Goal: Complete application form

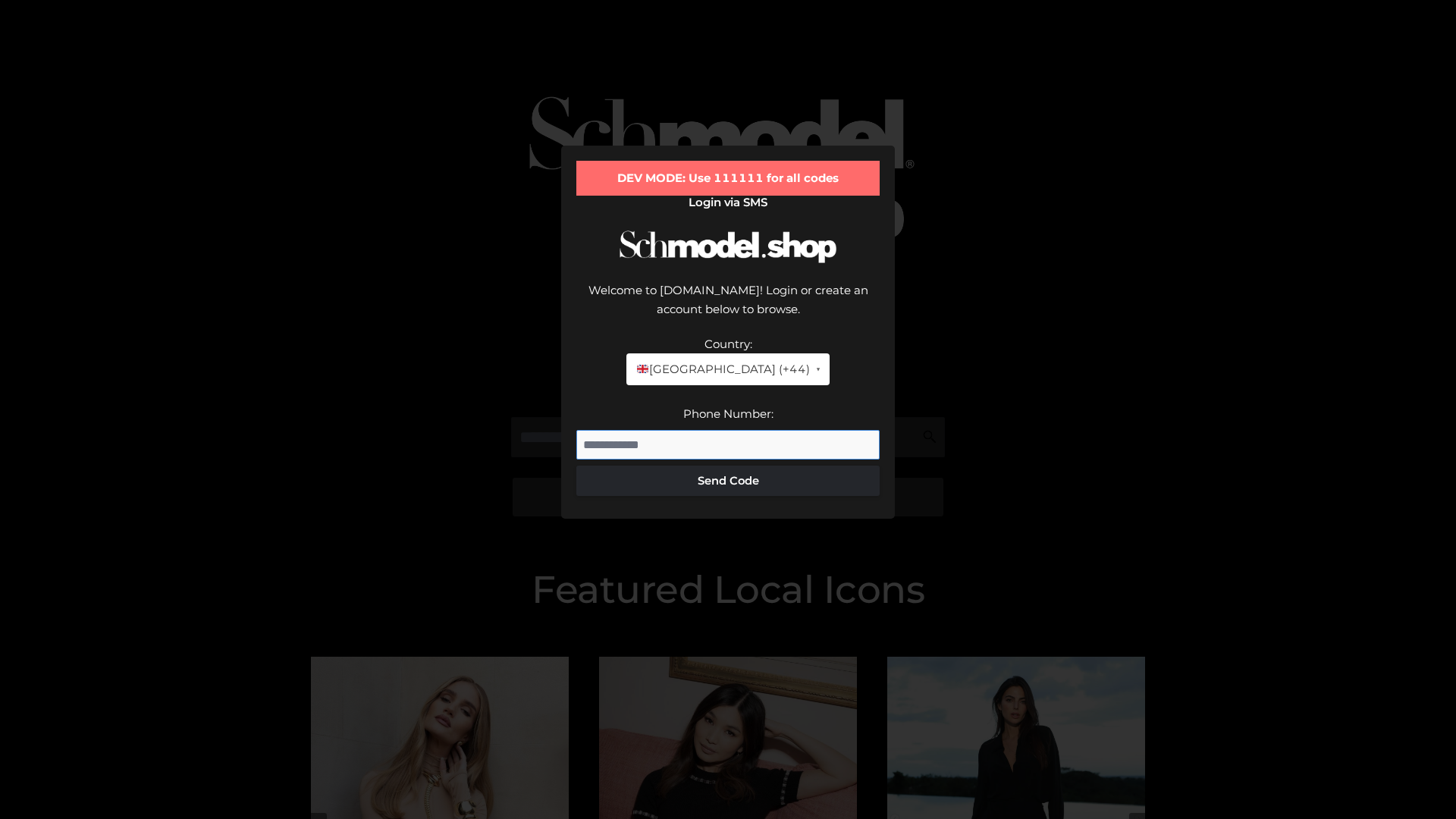
click at [728, 430] on input "Phone Number:" at bounding box center [728, 445] width 304 height 30
type input "**********"
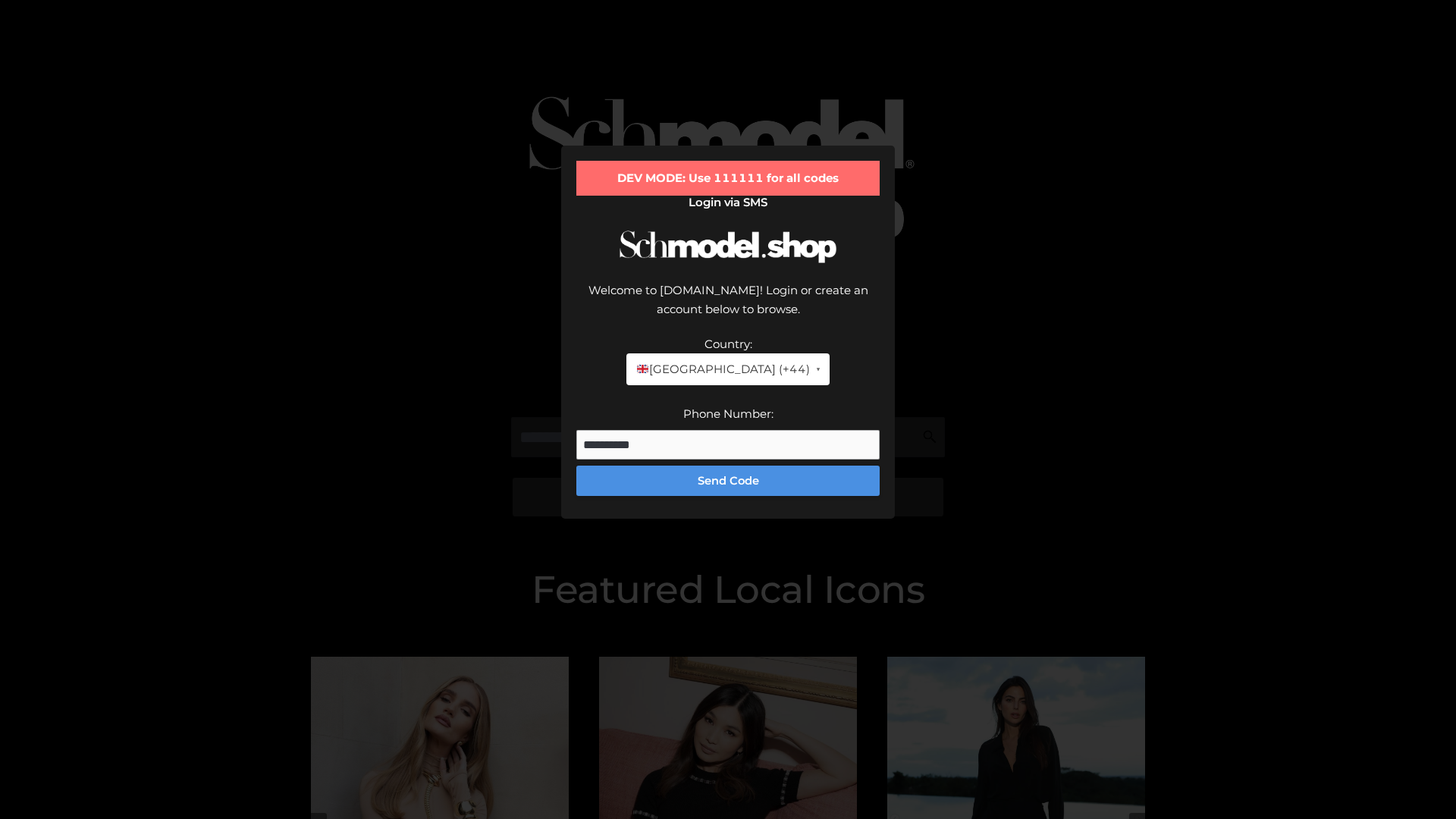
click at [728, 465] on button "Send Code" at bounding box center [728, 480] width 304 height 30
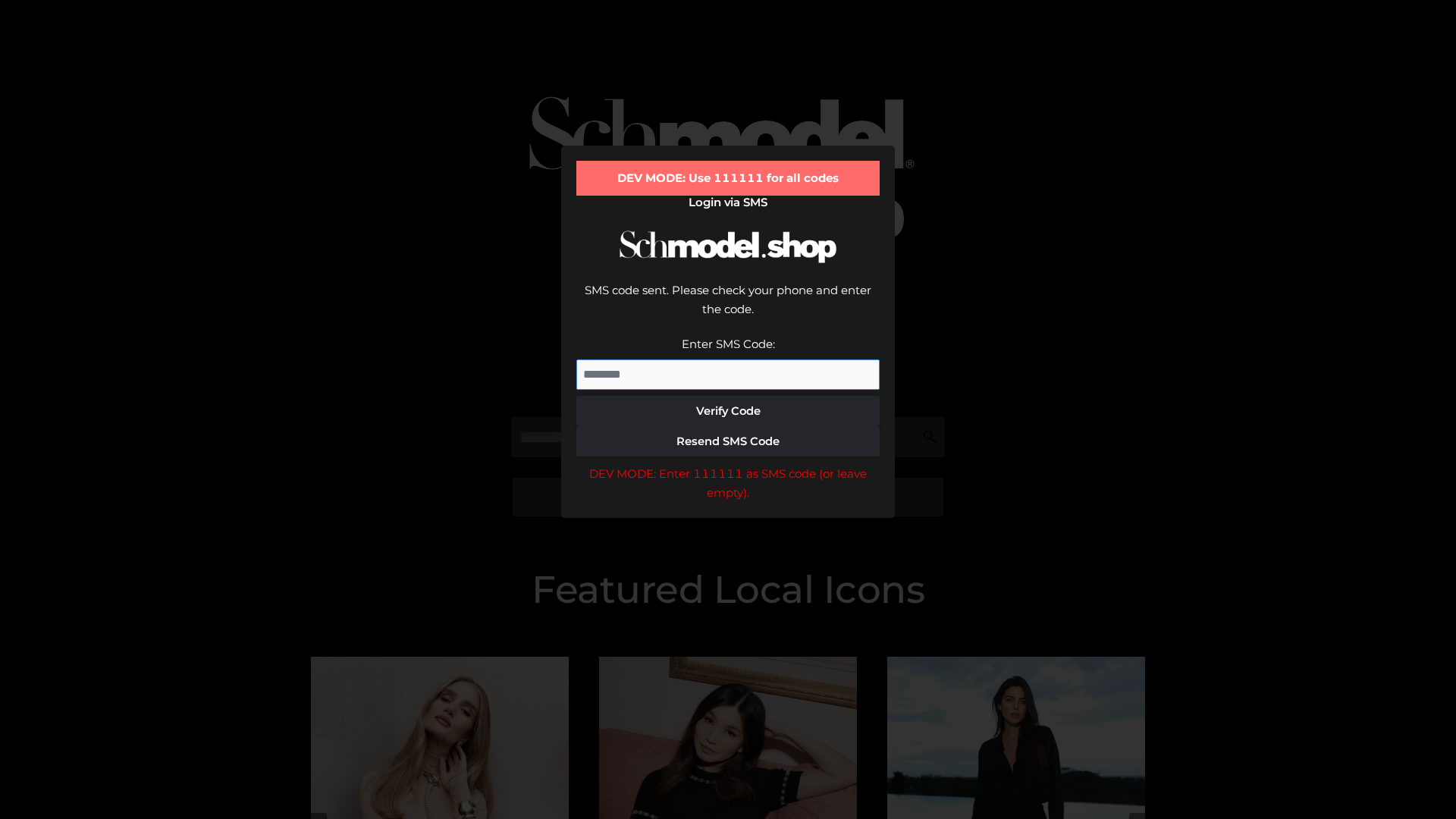
click at [728, 360] on input "Enter SMS Code:" at bounding box center [728, 374] width 304 height 30
type input "******"
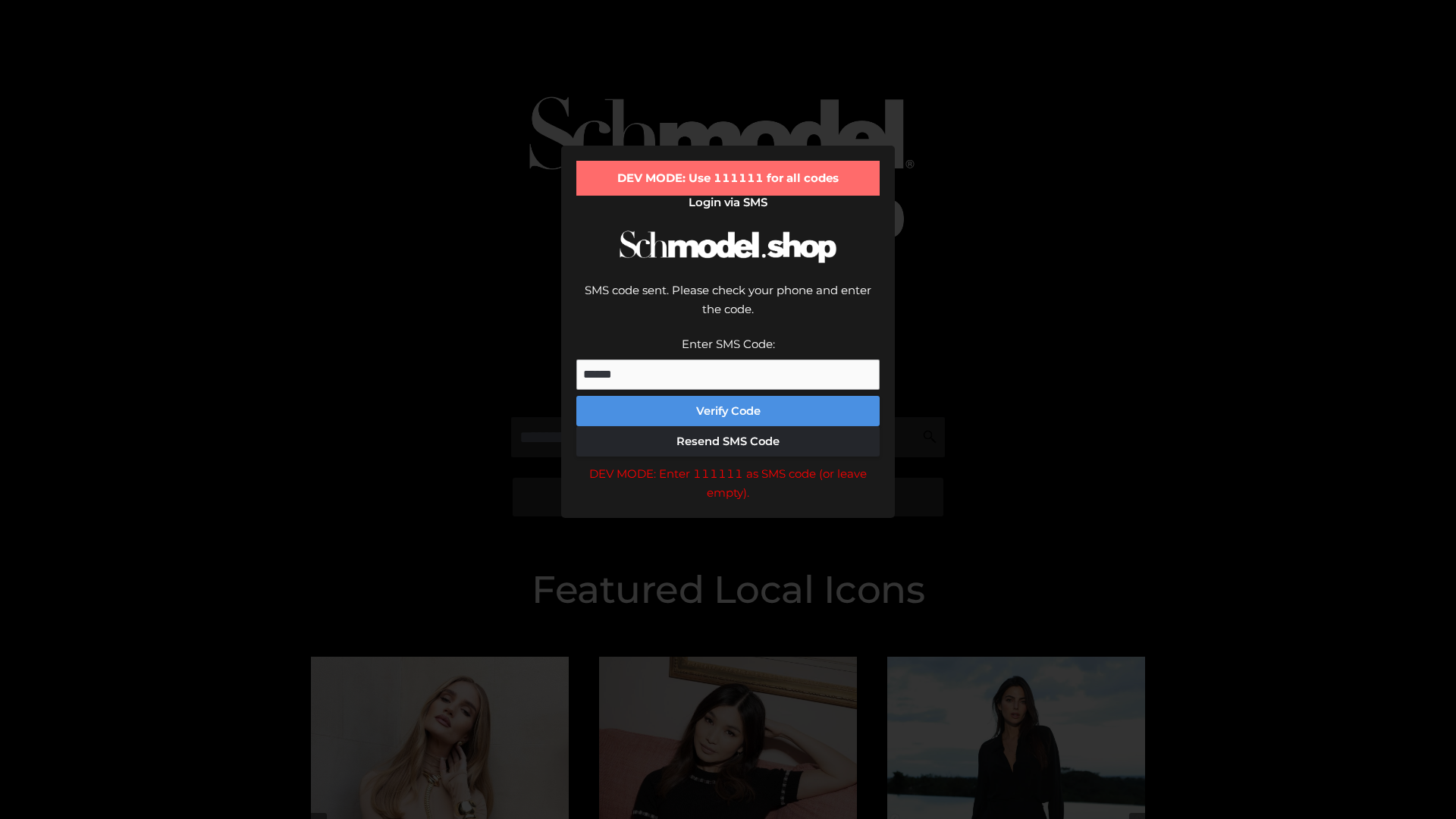
click at [728, 396] on button "Verify Code" at bounding box center [728, 410] width 304 height 30
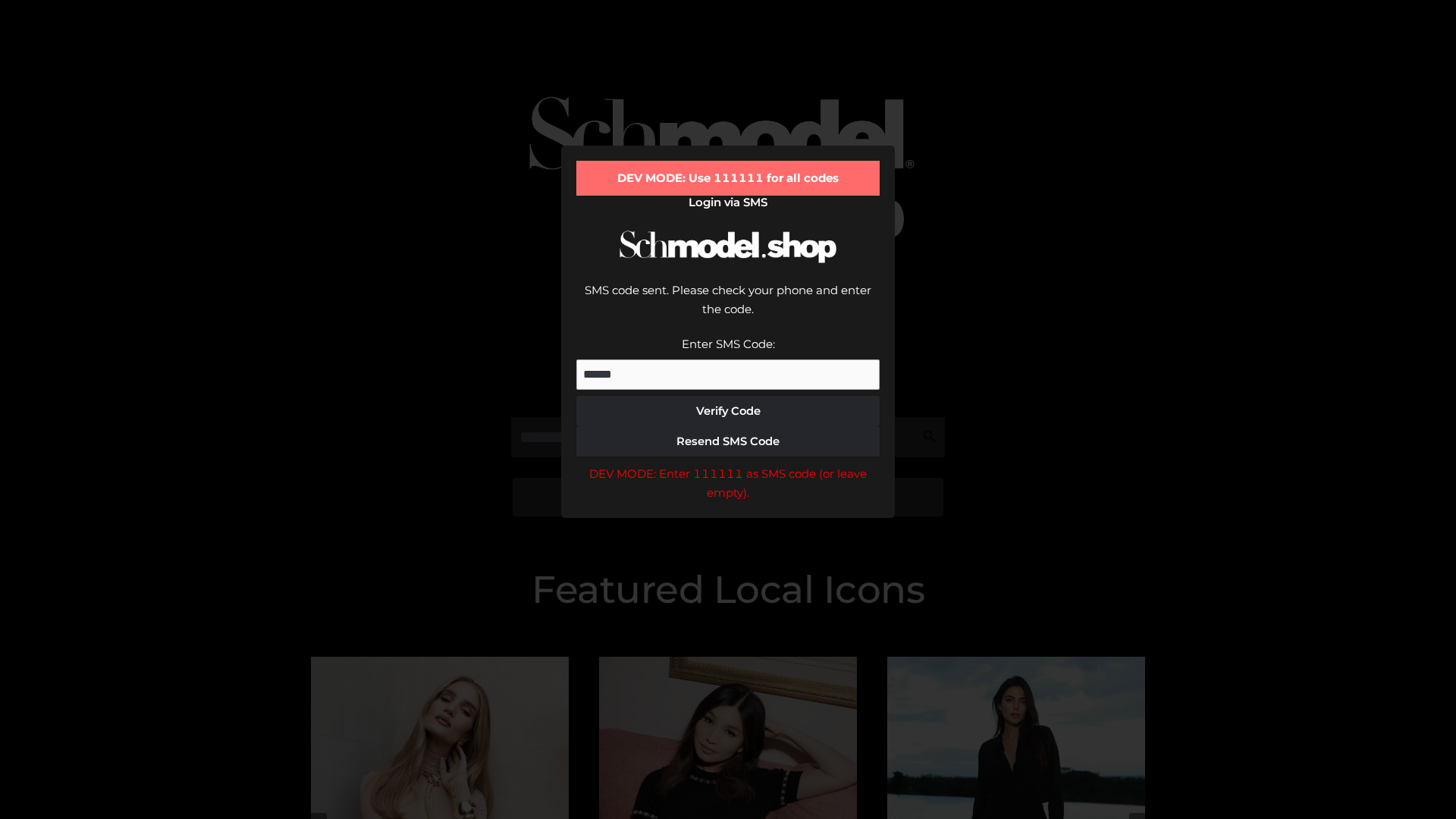
click at [728, 465] on div "DEV MODE: Enter 111111 as SMS code (or leave empty)." at bounding box center [728, 483] width 304 height 39
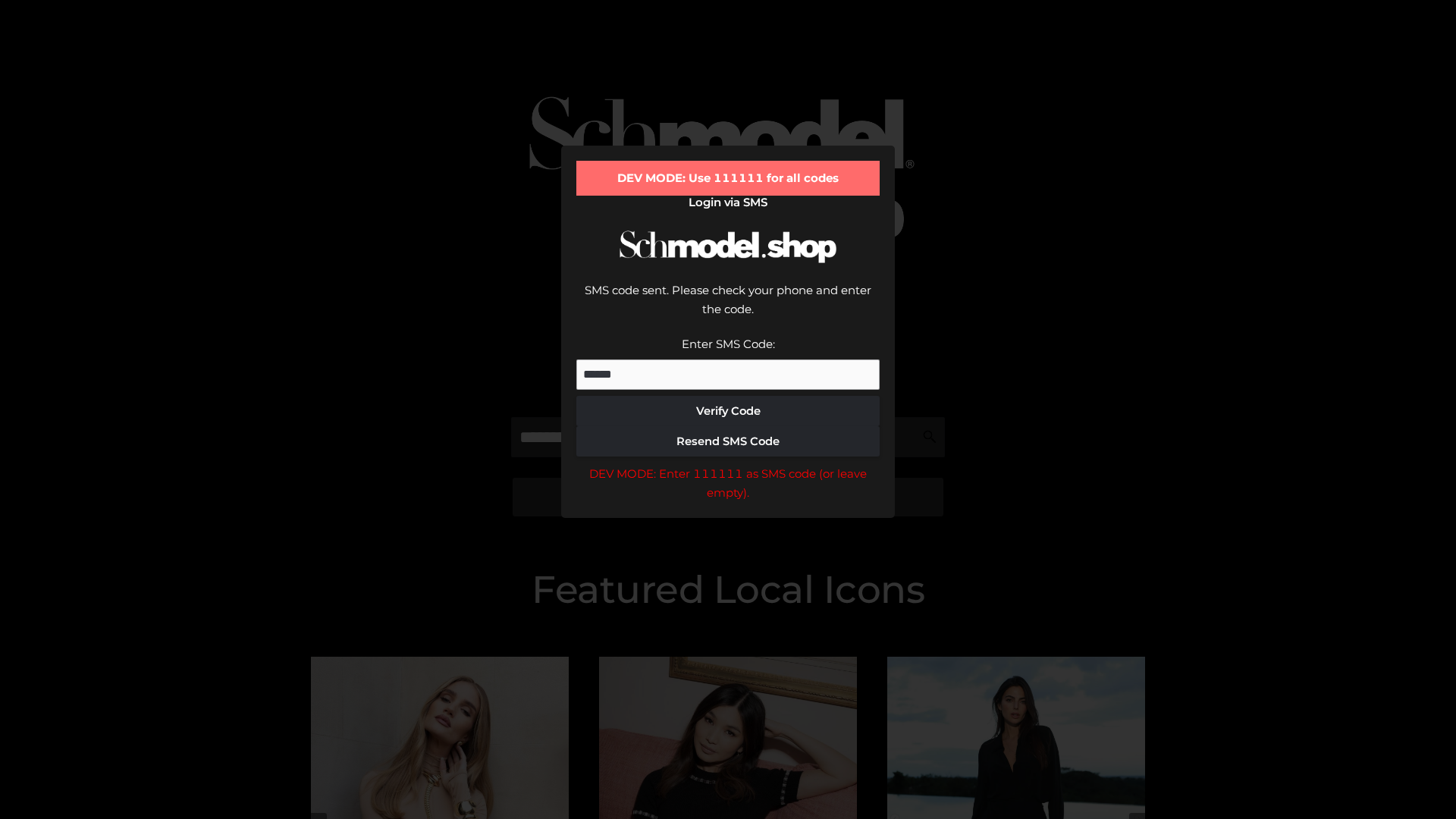
click at [728, 465] on div "DEV MODE: Enter 111111 as SMS code (or leave empty)." at bounding box center [728, 483] width 304 height 39
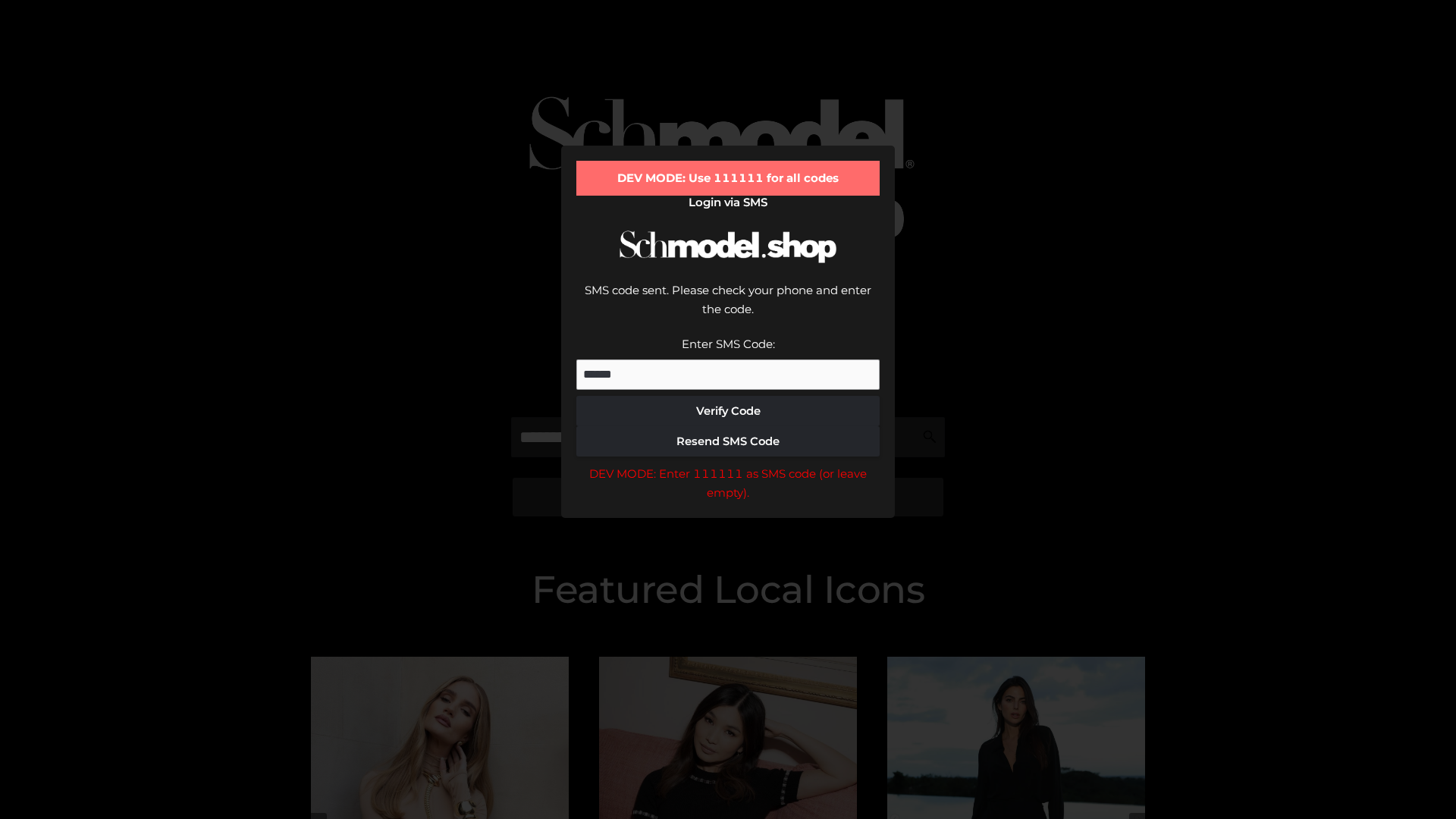
click at [728, 465] on div "DEV MODE: Enter 111111 as SMS code (or leave empty)." at bounding box center [728, 483] width 304 height 39
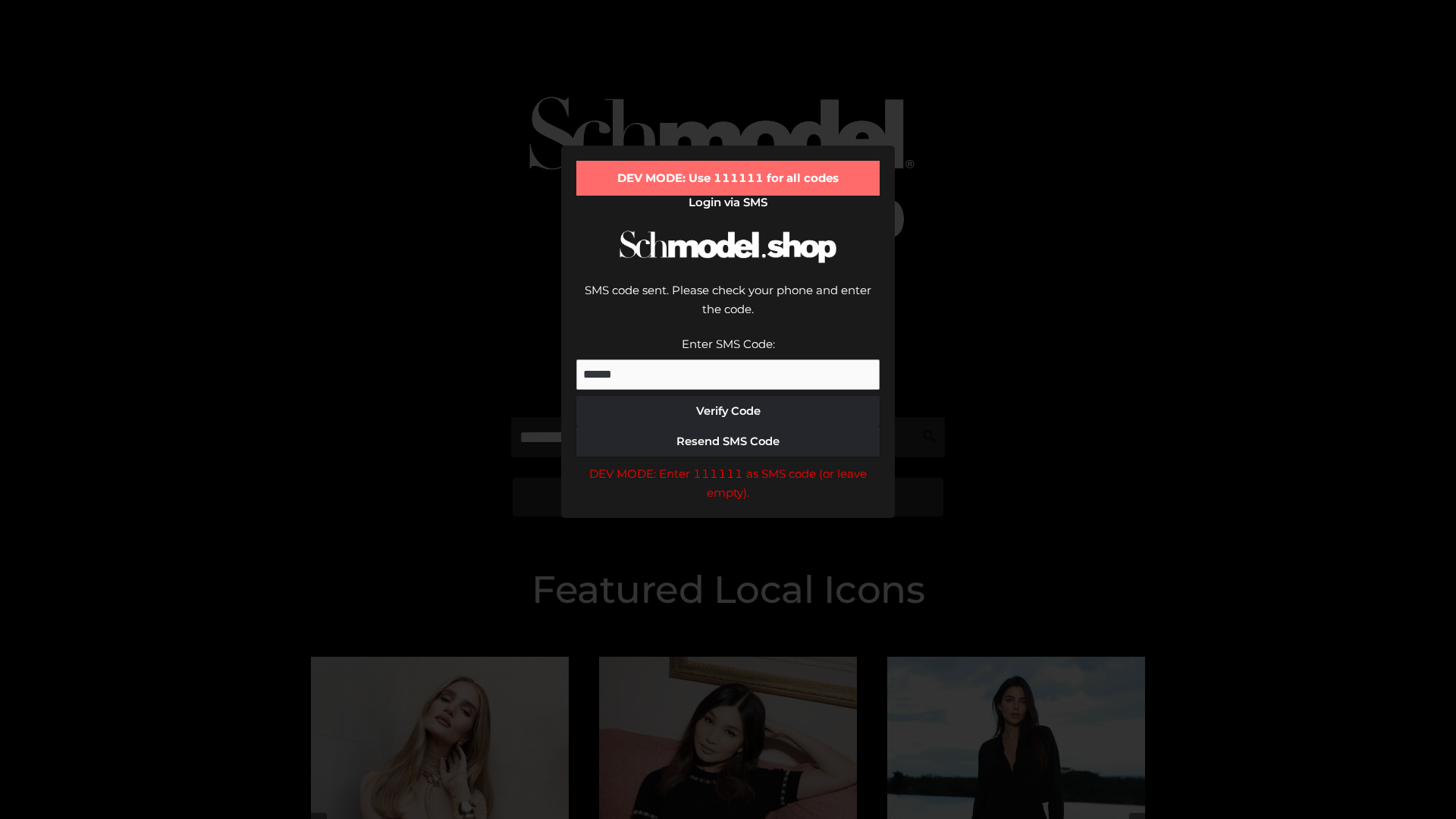
click at [728, 465] on div "DEV MODE: Enter 111111 as SMS code (or leave empty)." at bounding box center [728, 483] width 304 height 39
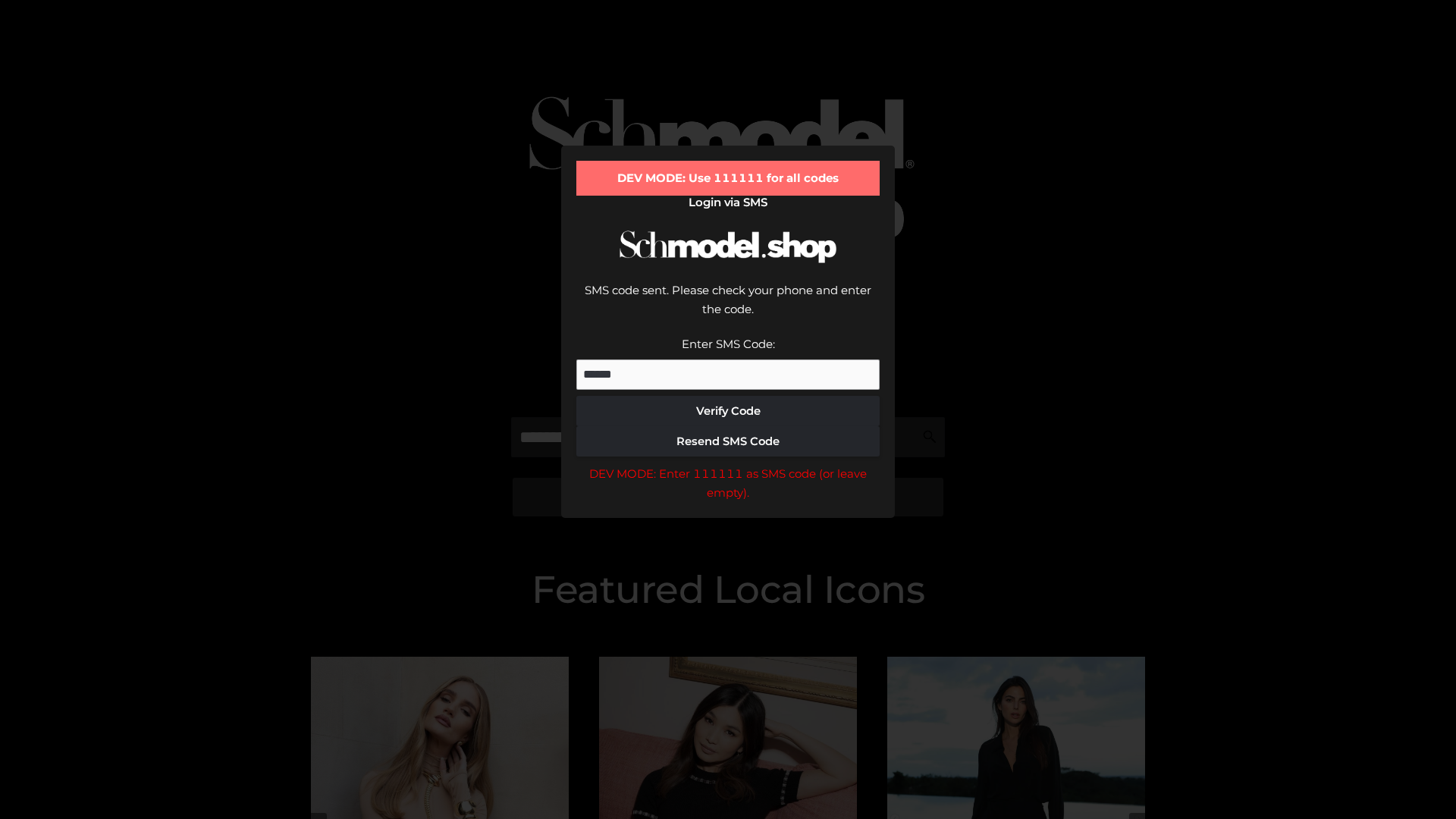
click at [728, 465] on div "DEV MODE: Enter 111111 as SMS code (or leave empty)." at bounding box center [728, 483] width 304 height 39
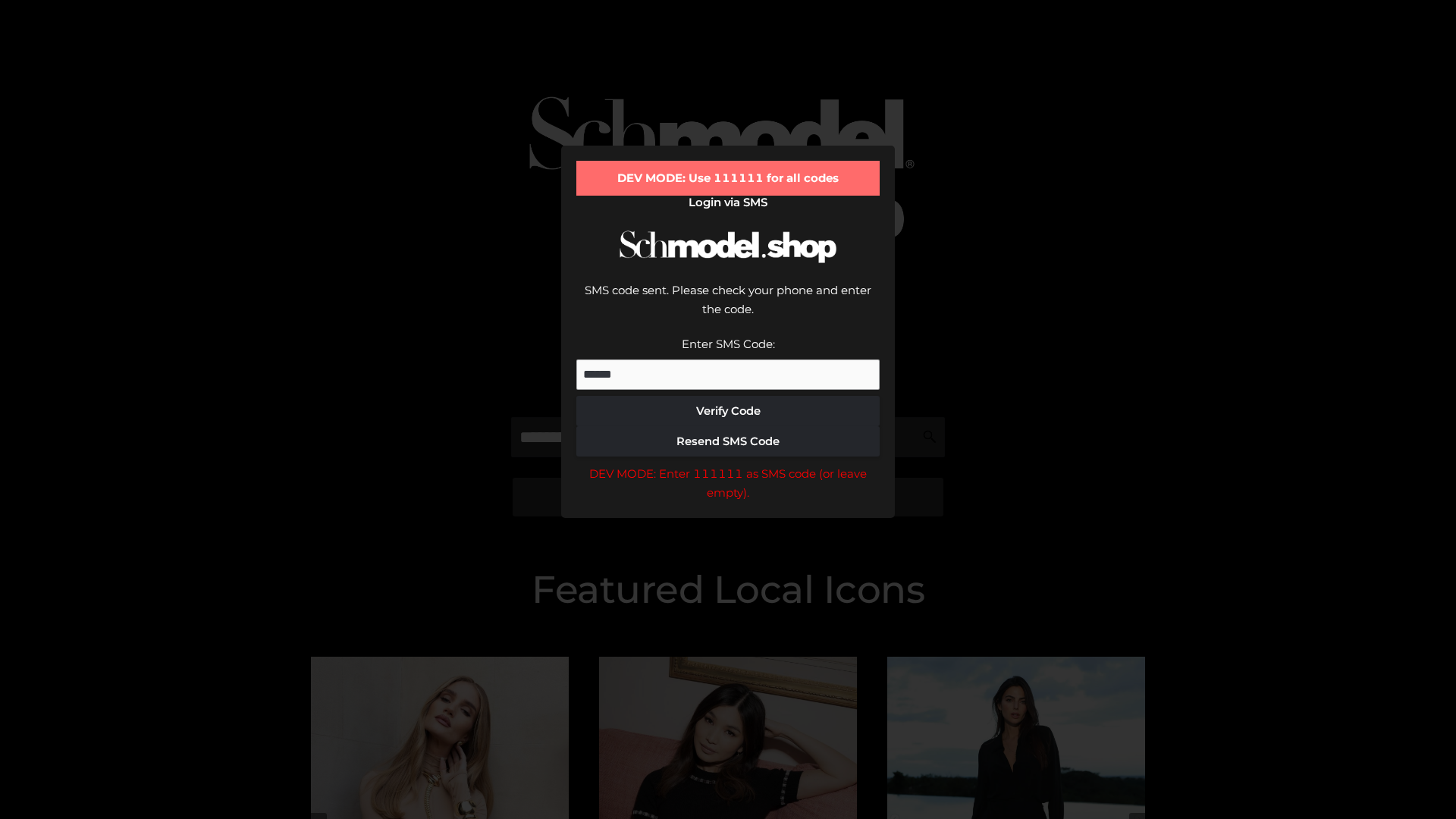
click at [728, 465] on div "DEV MODE: Enter 111111 as SMS code (or leave empty)." at bounding box center [728, 483] width 304 height 39
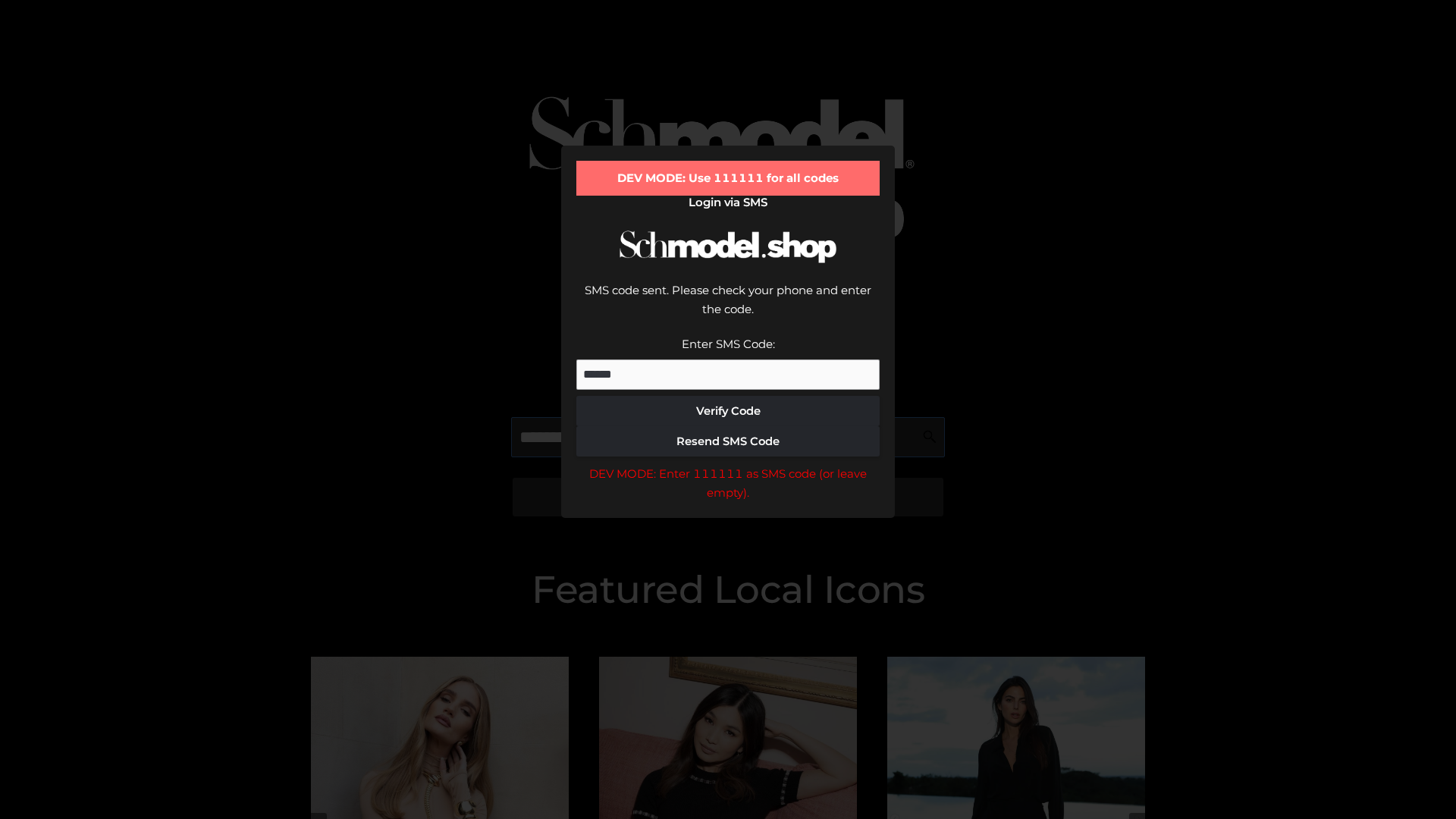
scroll to position [0, 78]
click at [728, 465] on div "DEV MODE: Enter 111111 as SMS code (or leave empty)." at bounding box center [728, 483] width 304 height 39
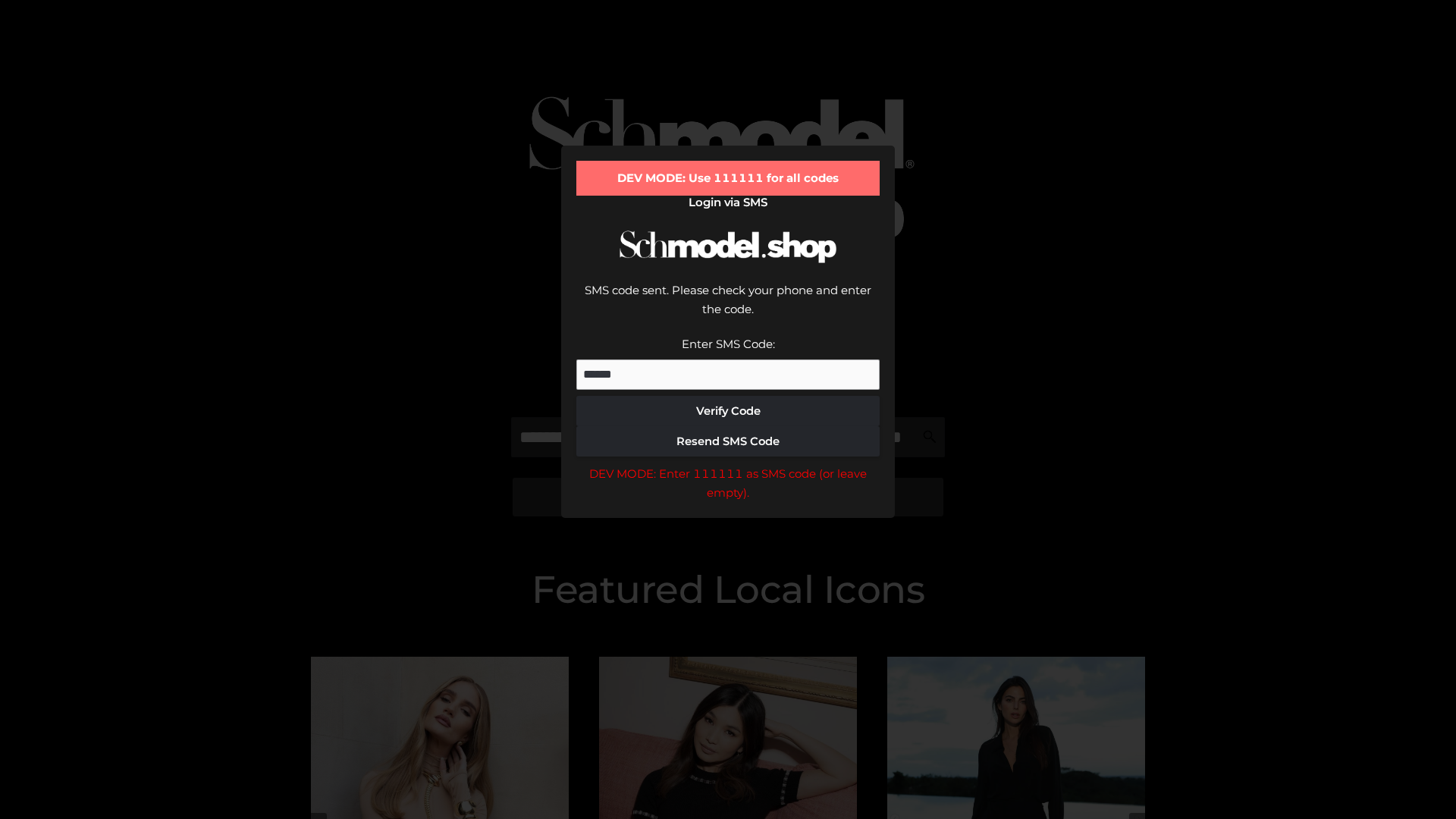
click at [728, 465] on div "DEV MODE: Enter 111111 as SMS code (or leave empty)." at bounding box center [728, 483] width 304 height 39
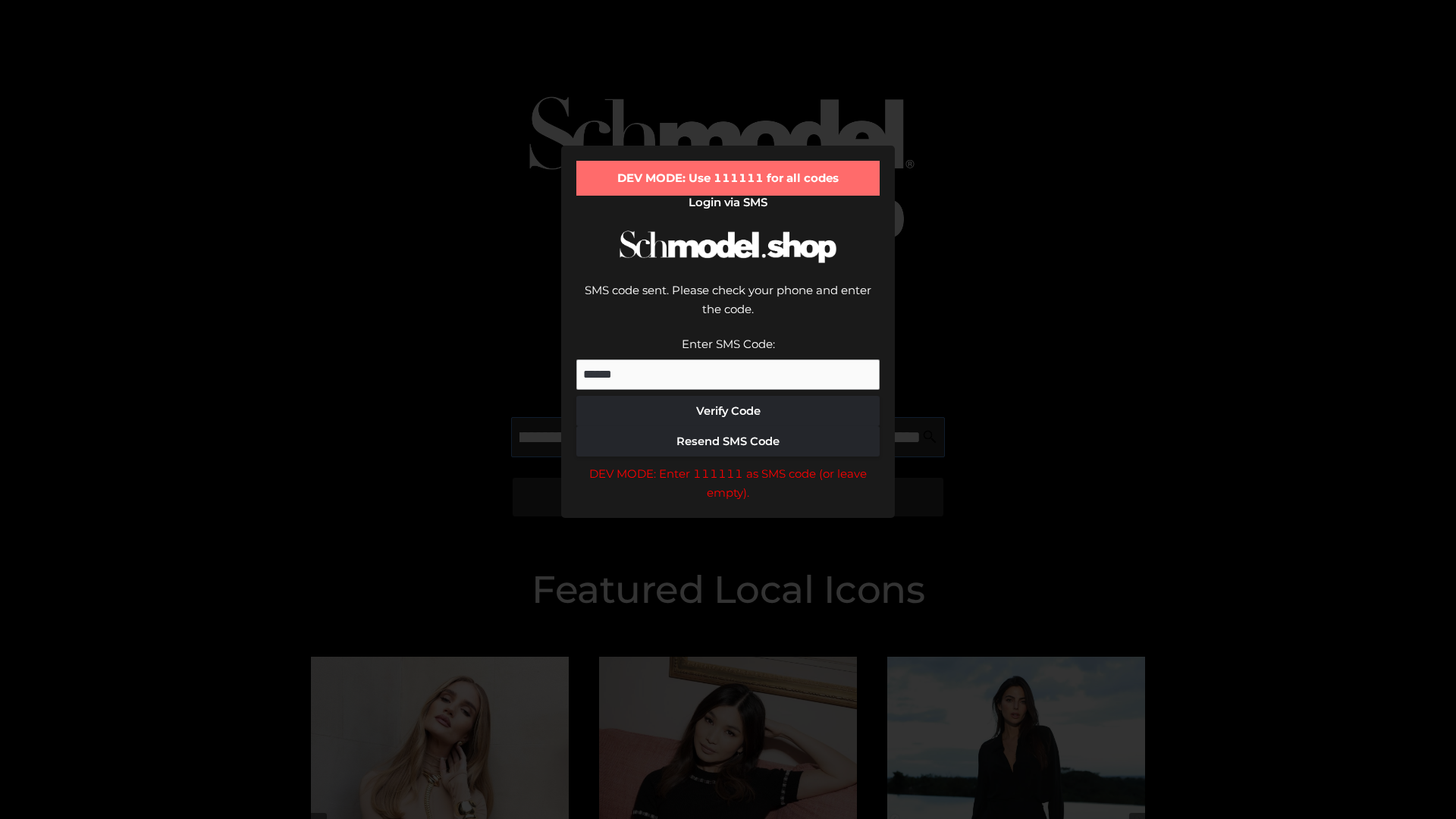
scroll to position [0, 165]
click at [728, 465] on div "DEV MODE: Enter 111111 as SMS code (or leave empty)." at bounding box center [728, 483] width 304 height 39
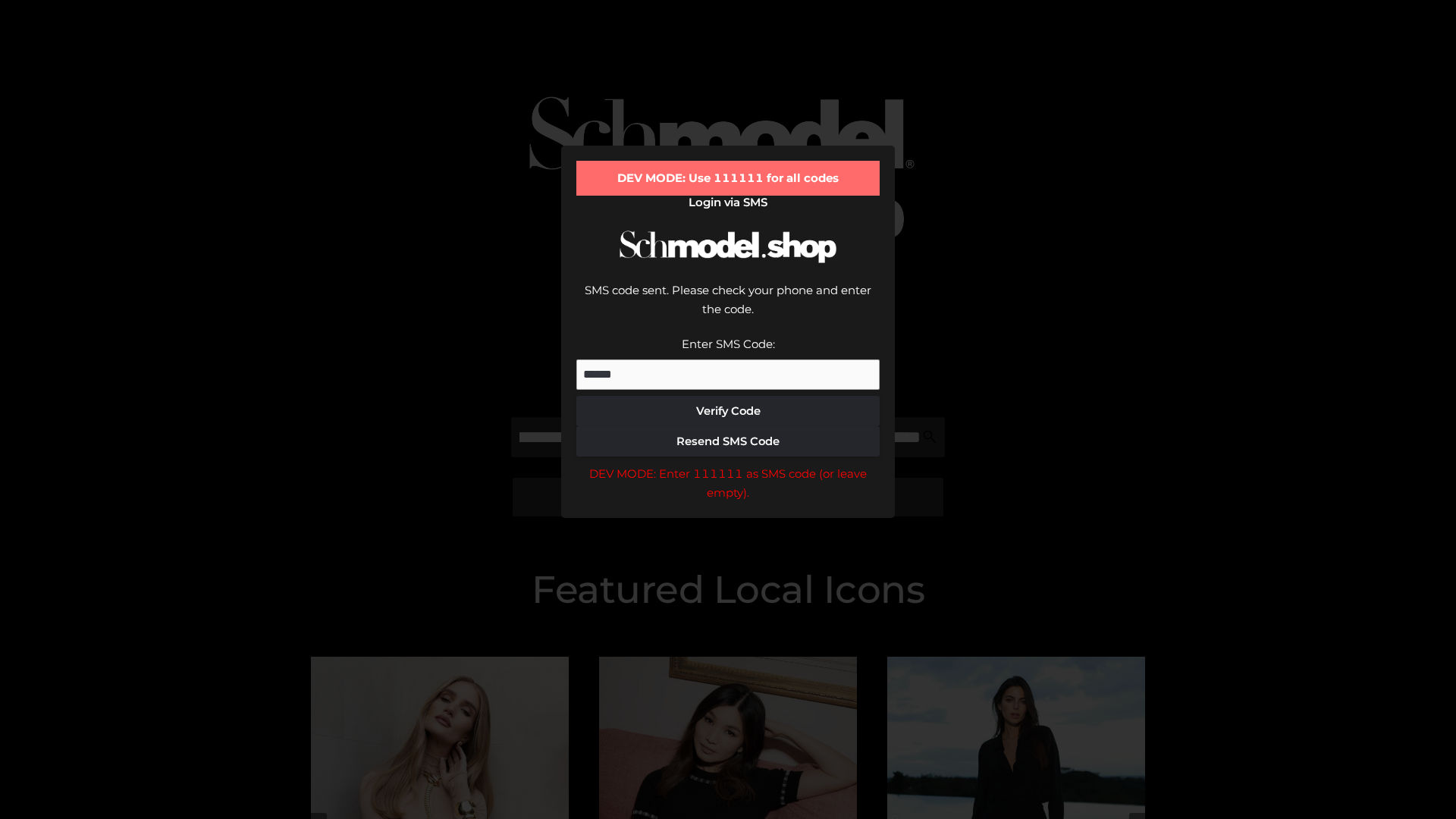
click at [728, 465] on div "DEV MODE: Enter 111111 as SMS code (or leave empty)." at bounding box center [728, 483] width 304 height 39
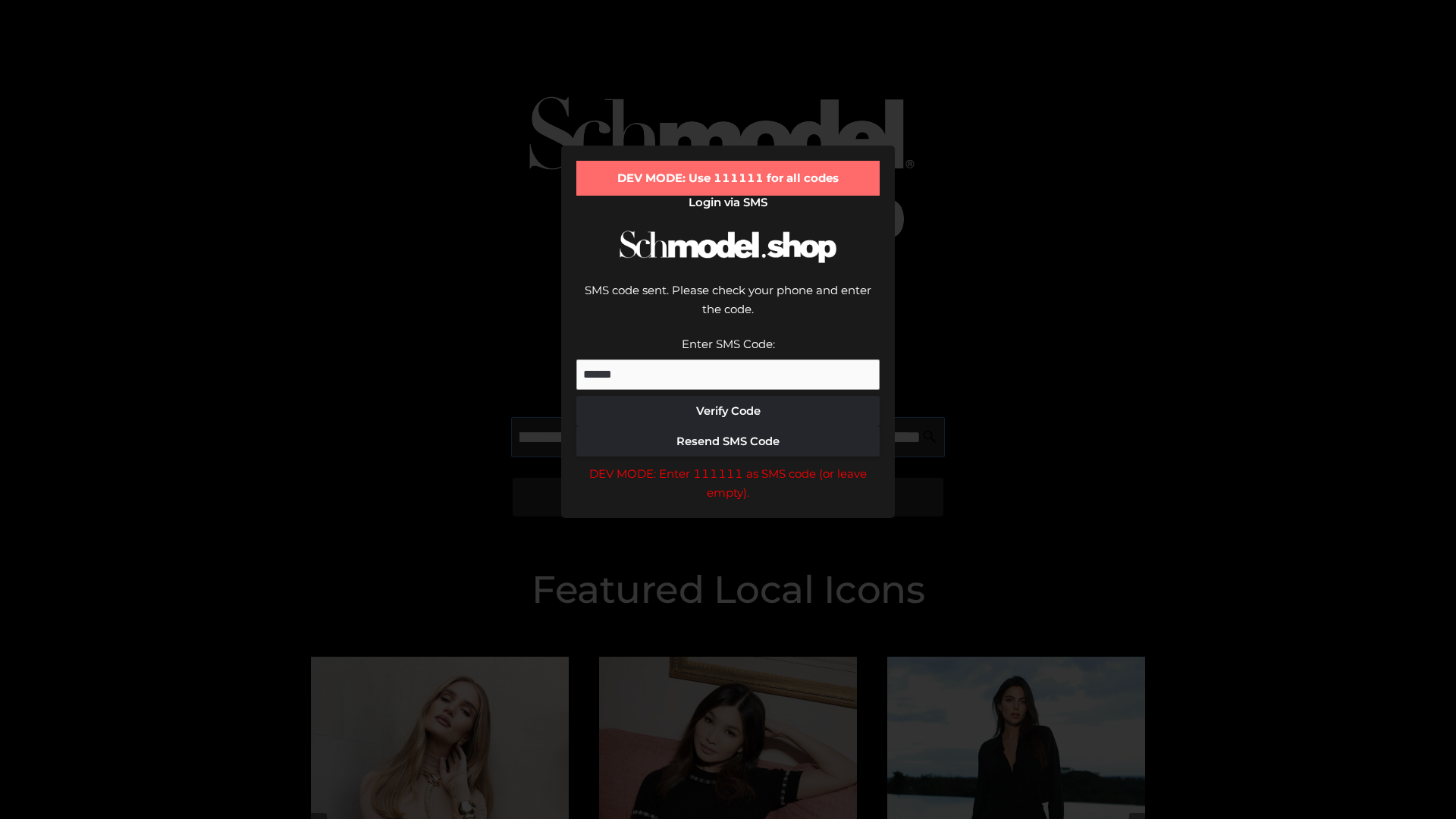
scroll to position [0, 257]
click at [728, 465] on div "DEV MODE: Enter 111111 as SMS code (or leave empty)." at bounding box center [728, 483] width 304 height 39
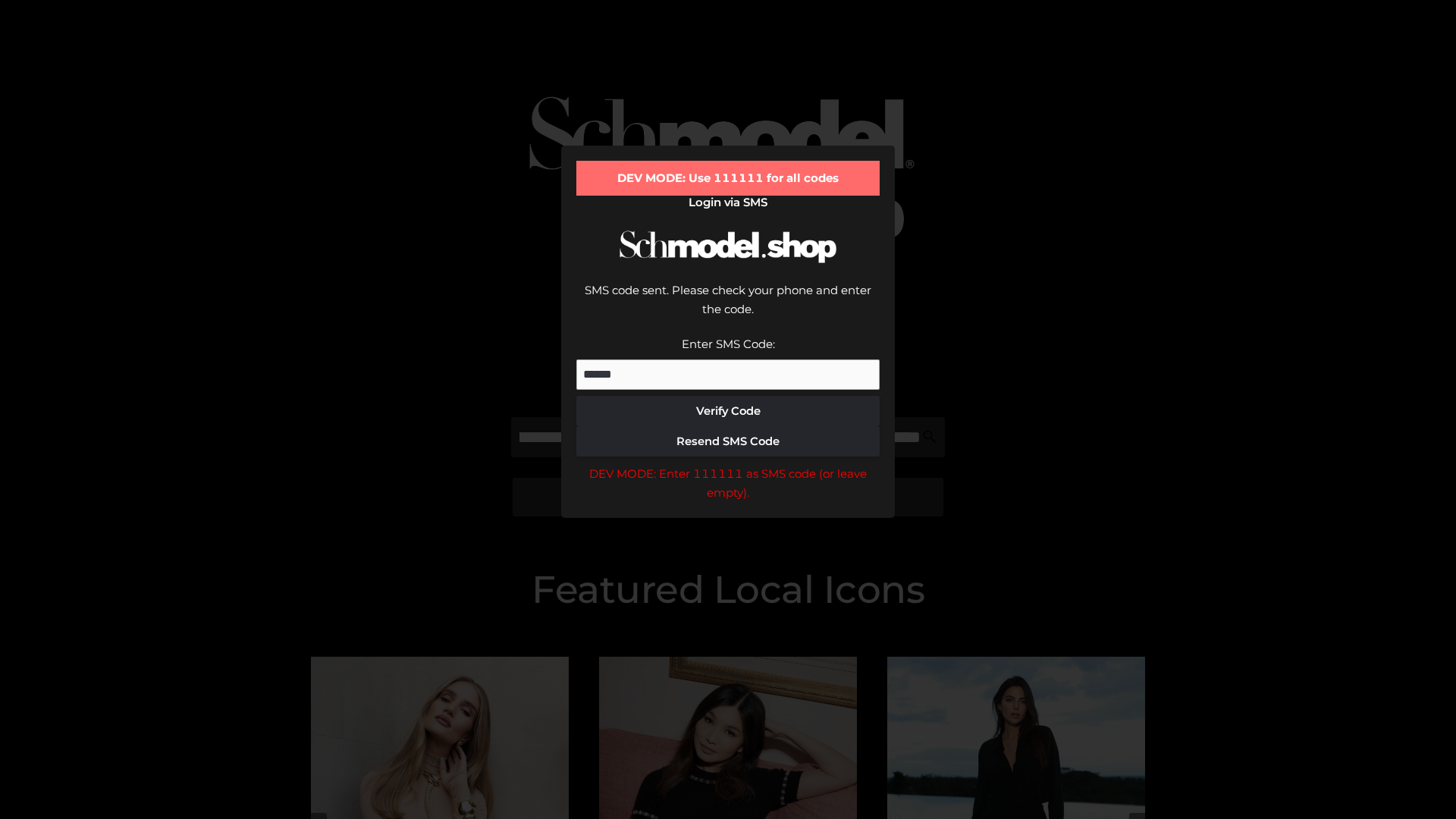
click at [728, 465] on div "DEV MODE: Enter 111111 as SMS code (or leave empty)." at bounding box center [728, 483] width 304 height 39
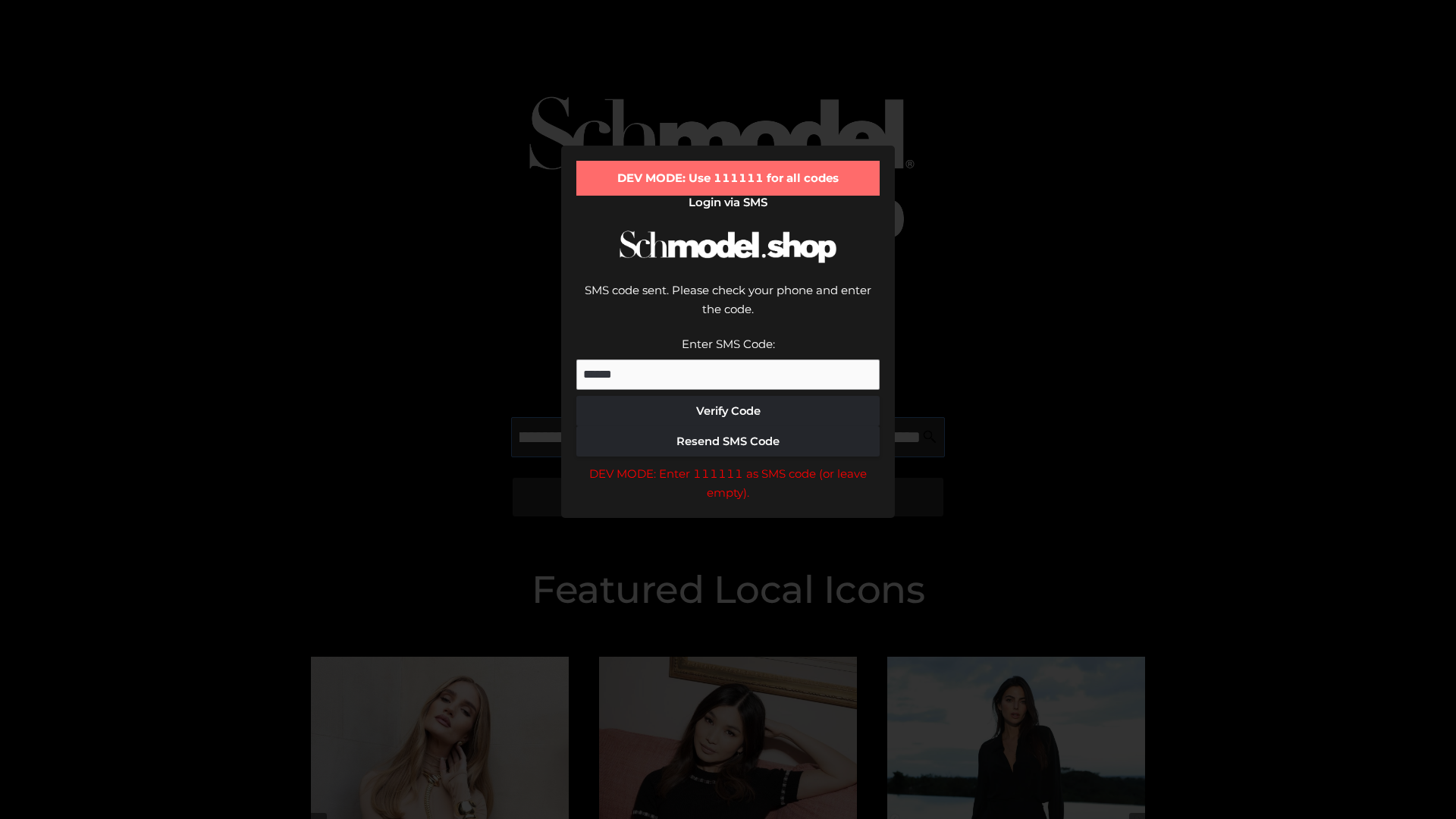
scroll to position [0, 353]
click at [728, 465] on div "DEV MODE: Enter 111111 as SMS code (or leave empty)." at bounding box center [728, 483] width 304 height 39
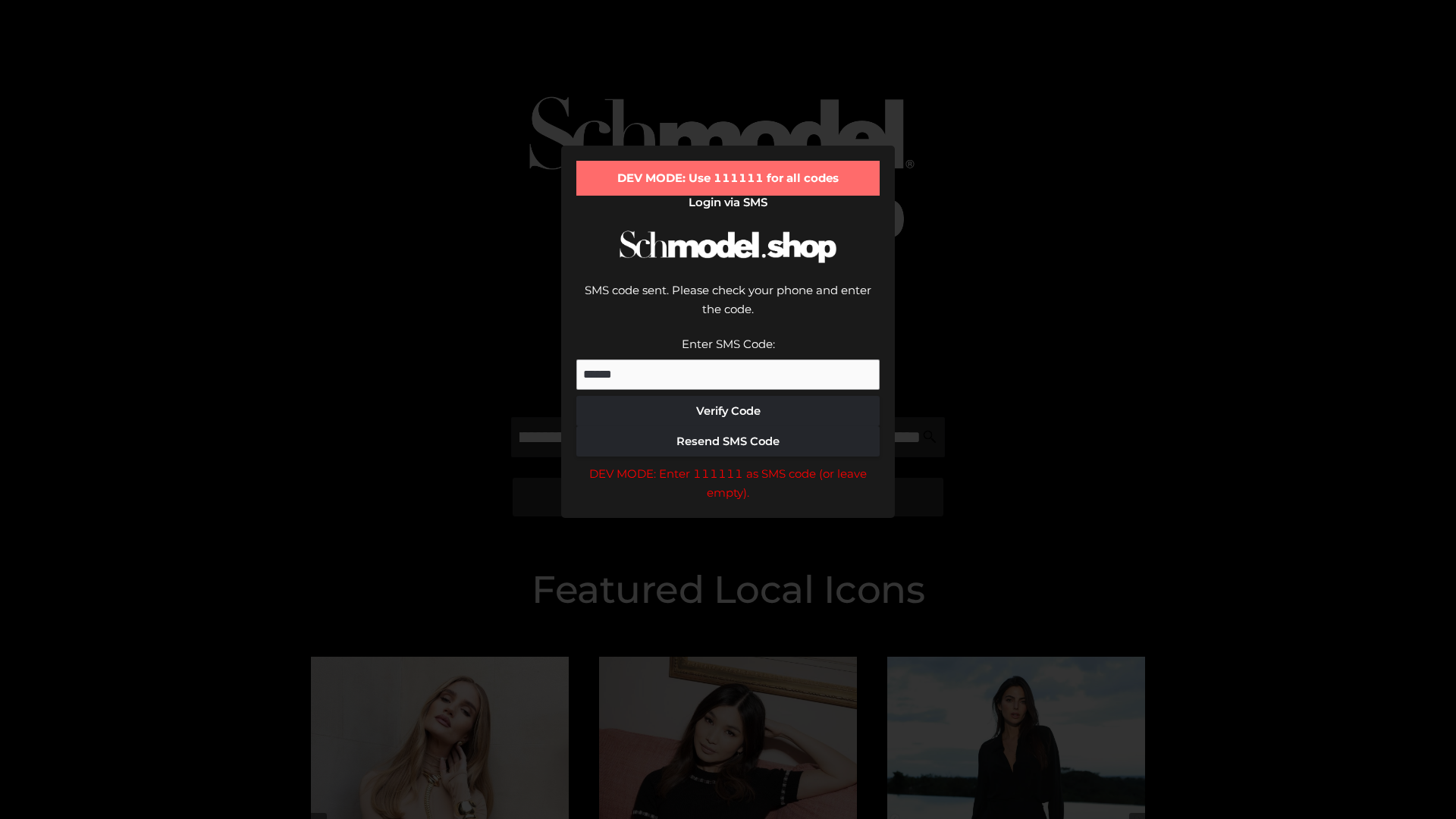
click at [728, 465] on div "DEV MODE: Enter 111111 as SMS code (or leave empty)." at bounding box center [728, 483] width 304 height 39
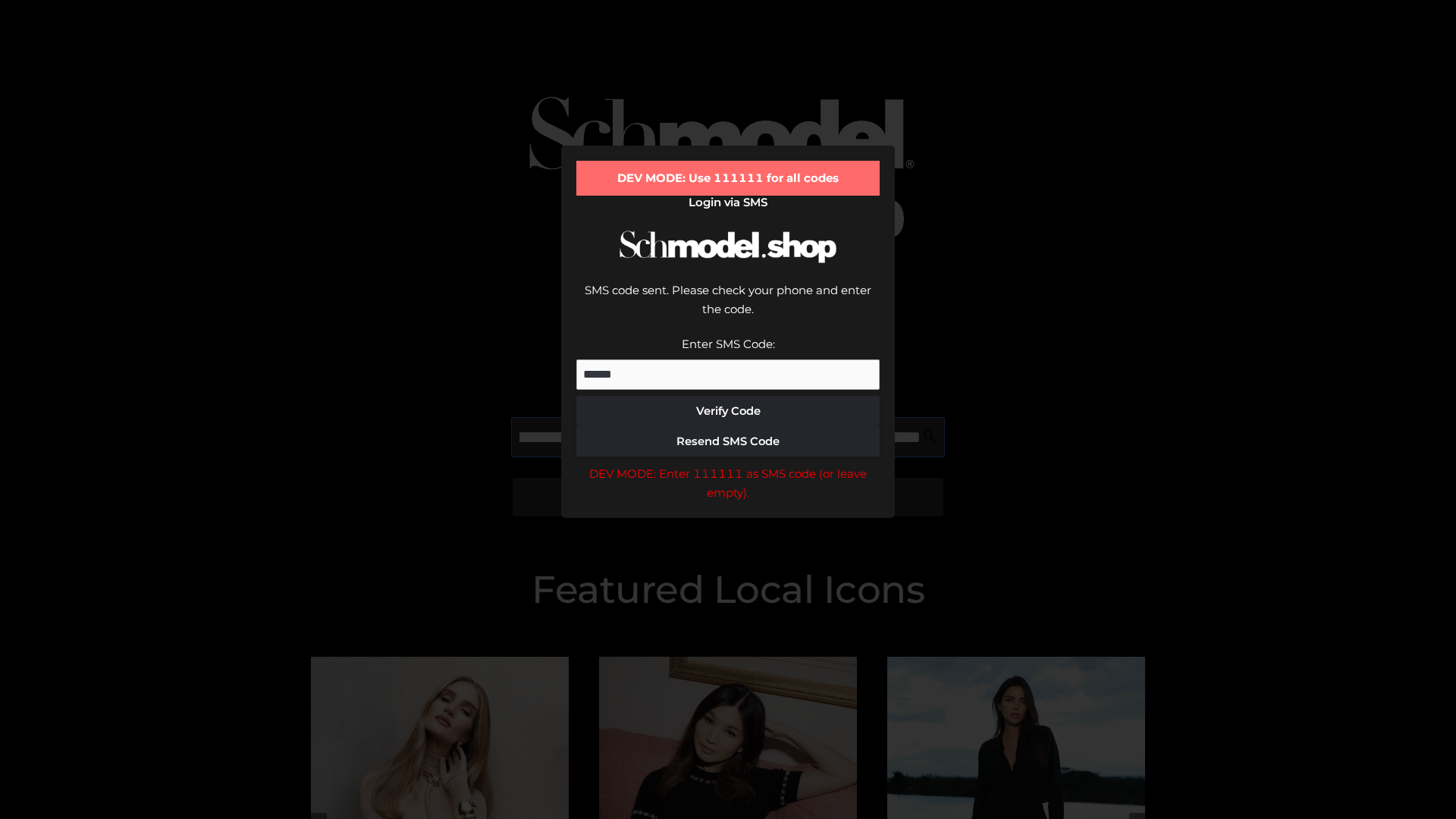
scroll to position [0, 439]
click at [728, 465] on div "DEV MODE: Enter 111111 as SMS code (or leave empty)." at bounding box center [728, 483] width 304 height 39
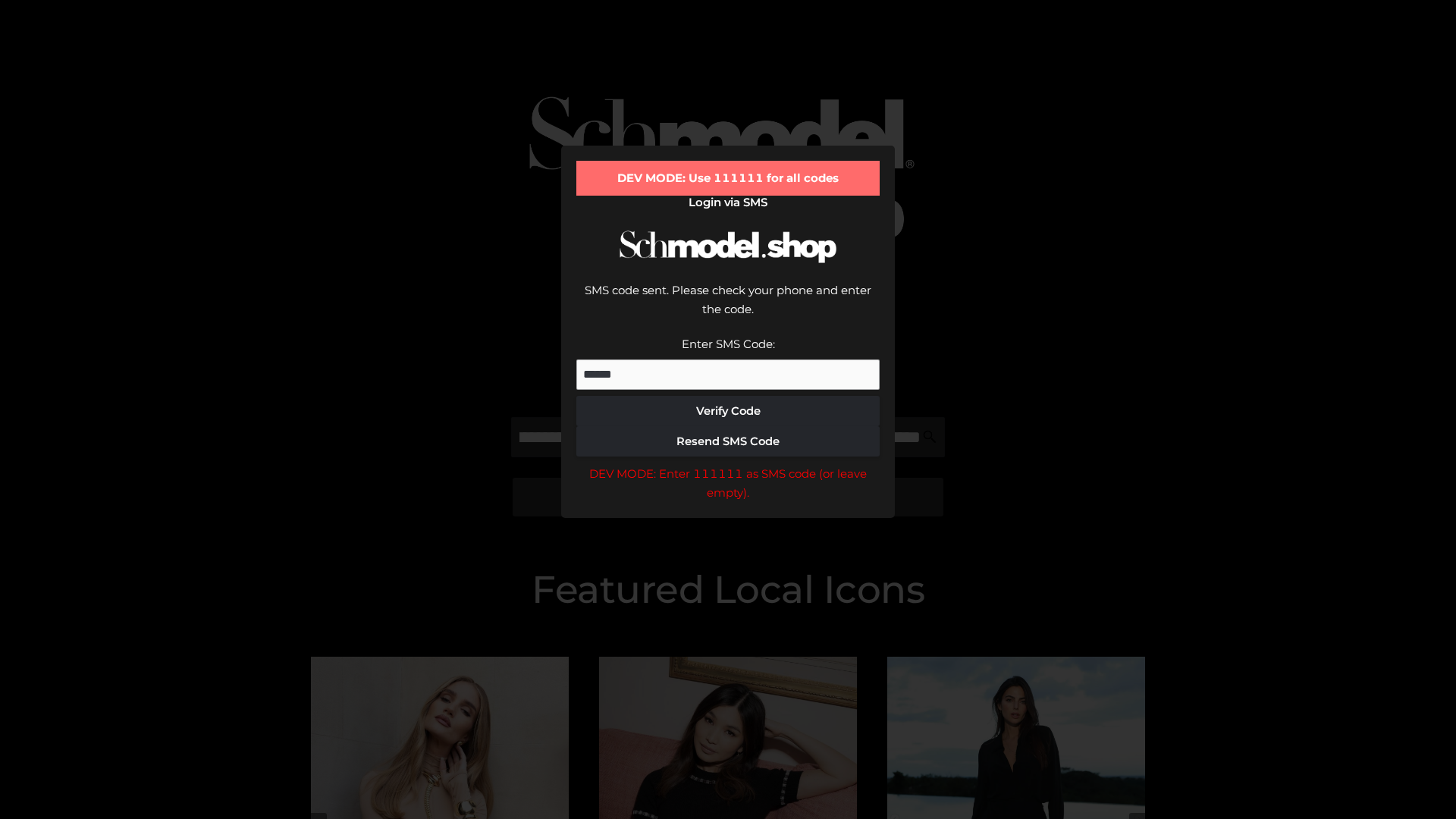
click at [728, 465] on div "DEV MODE: Enter 111111 as SMS code (or leave empty)." at bounding box center [728, 483] width 304 height 39
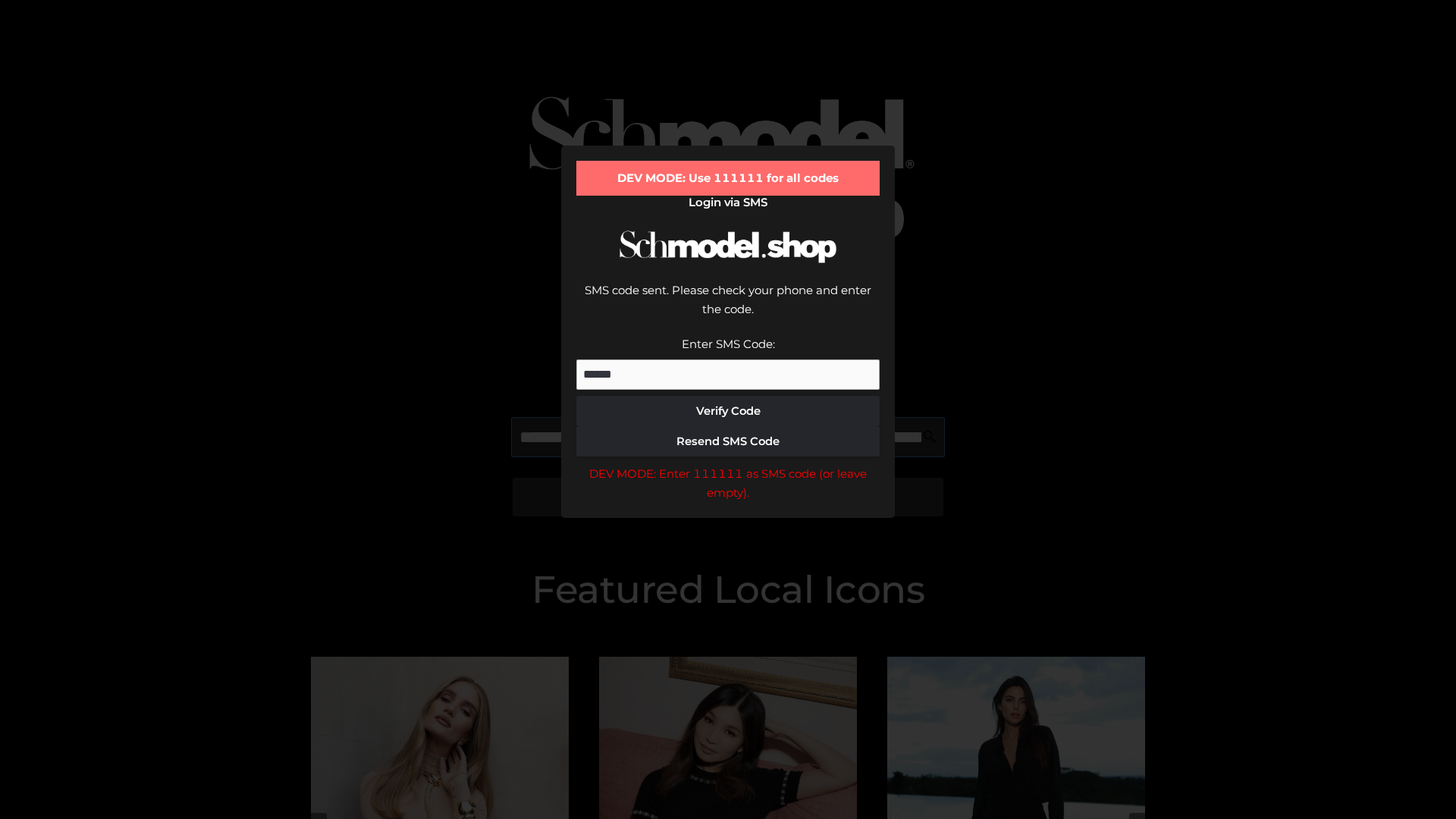
scroll to position [0, 518]
type input "**********"
